Goal: Answer question/provide support

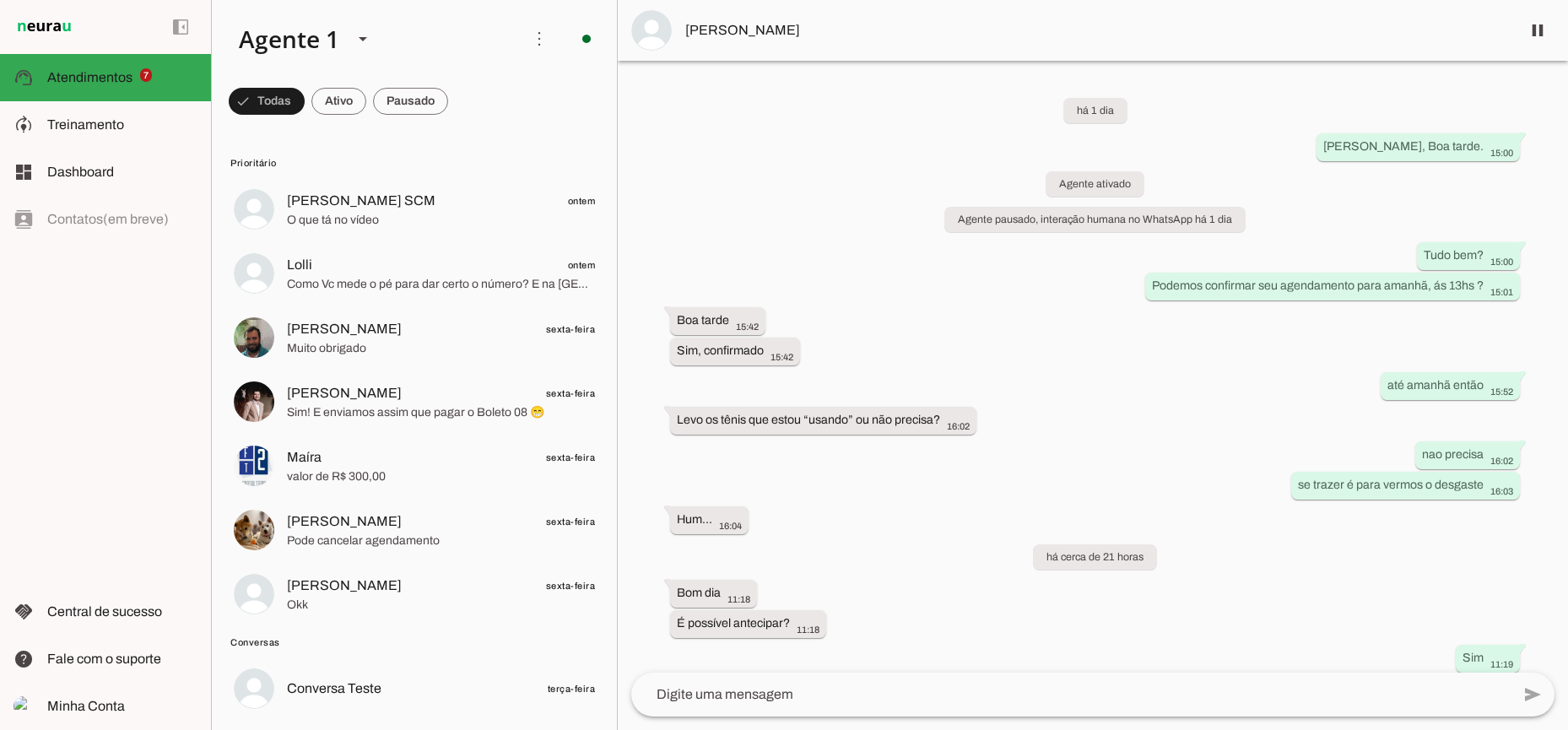
scroll to position [152, 0]
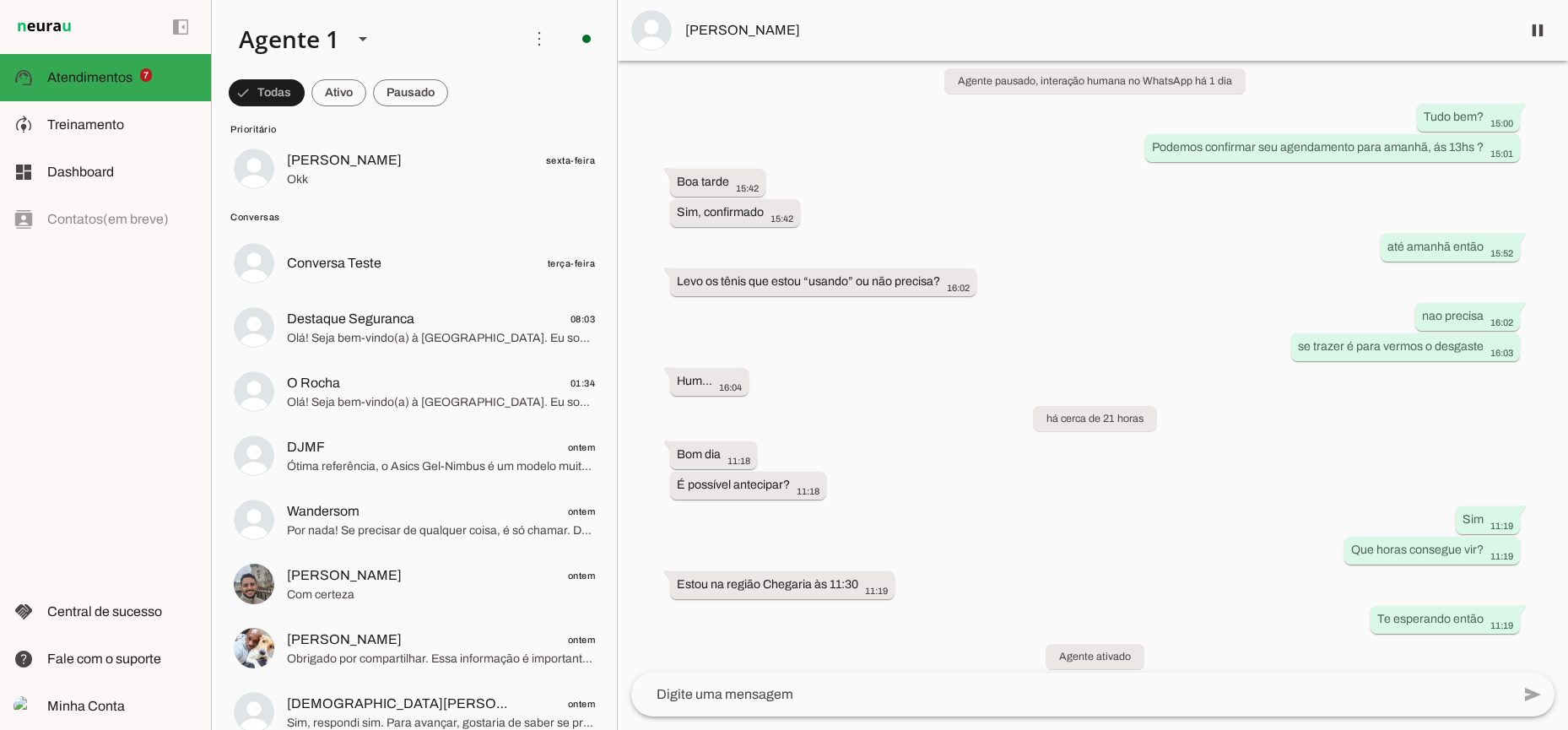
scroll to position [152, 0]
